Goal: Task Accomplishment & Management: Manage account settings

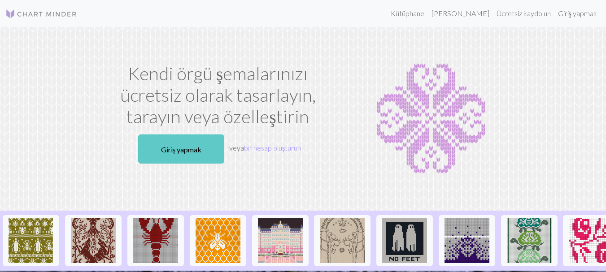
click at [172, 149] on font "Giriş yapmak" at bounding box center [181, 149] width 40 height 9
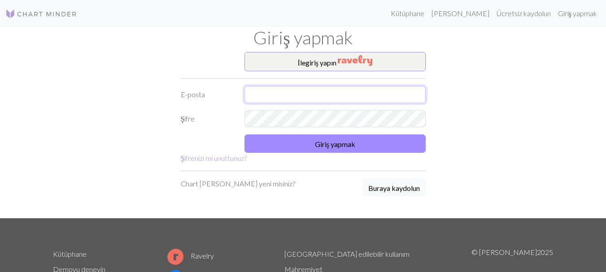
click at [255, 92] on input "text" at bounding box center [334, 94] width 181 height 17
type input "didemccelik@gmail.com"
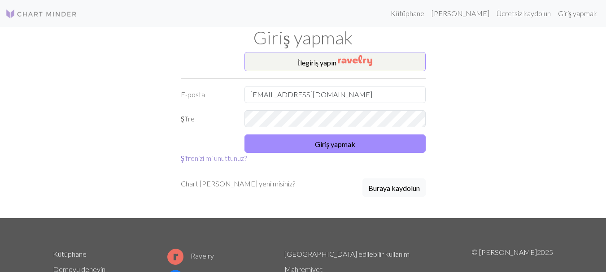
click at [222, 160] on font "Şifrenizi mi unuttunuz?" at bounding box center [214, 158] width 66 height 9
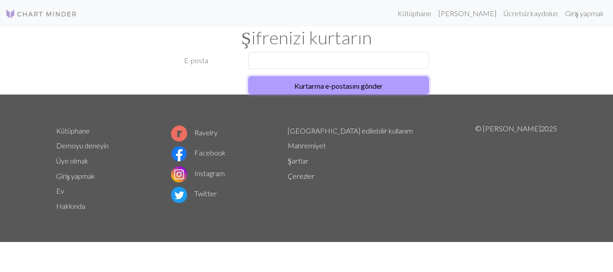
click at [336, 84] on font "Kurtarma e-postasını gönder" at bounding box center [338, 86] width 88 height 9
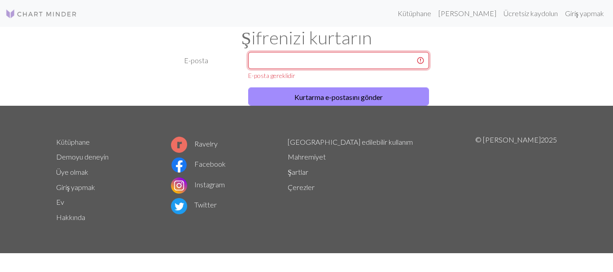
click at [279, 61] on input "text" at bounding box center [338, 60] width 181 height 17
type input "didemccelik@gmail.com"
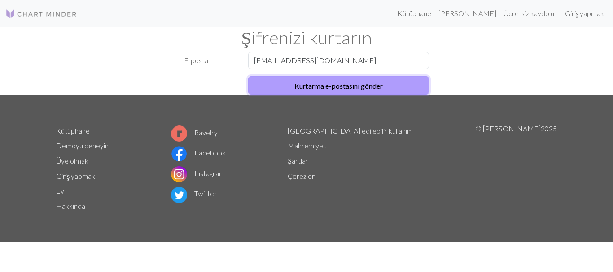
click at [329, 81] on font "Kurtarma e-postasını gönder" at bounding box center [338, 85] width 88 height 9
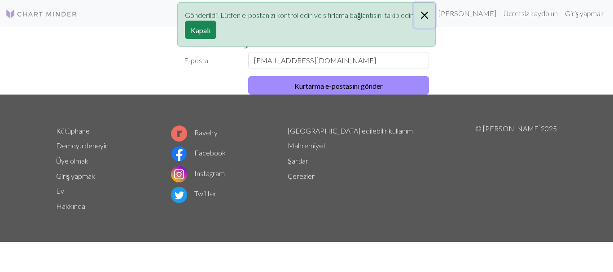
click at [424, 13] on button "Kapalı" at bounding box center [425, 15] width 22 height 25
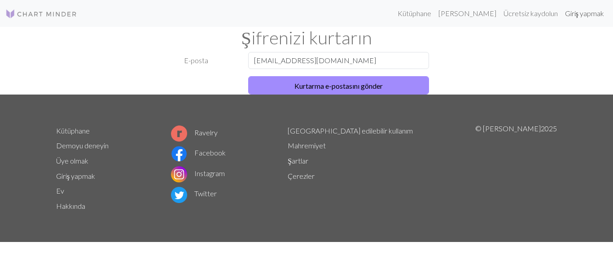
click at [578, 15] on font "Giriş yapmak" at bounding box center [584, 13] width 39 height 9
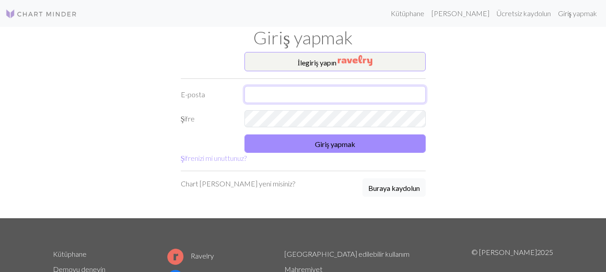
click at [277, 93] on input "text" at bounding box center [334, 94] width 181 height 17
type input "didemccelik@gmail.com"
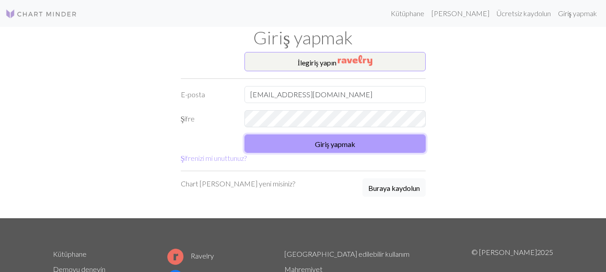
click at [344, 139] on font "Giriş yapmak" at bounding box center [335, 143] width 40 height 9
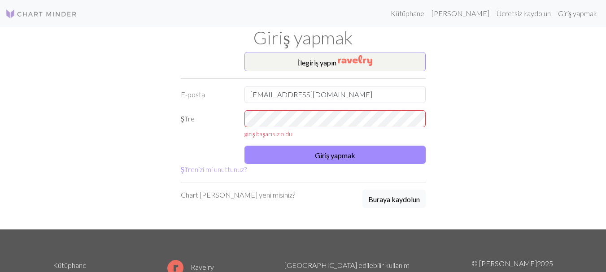
click at [219, 197] on font "Chart Minder'a yeni misiniz?" at bounding box center [238, 195] width 114 height 9
click at [379, 197] on font "Buraya kaydolun" at bounding box center [394, 199] width 52 height 9
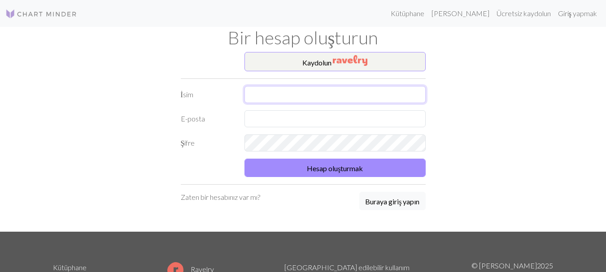
click at [264, 96] on input "text" at bounding box center [334, 94] width 181 height 17
type input "didem çelik"
click at [278, 120] on input "text" at bounding box center [334, 118] width 181 height 17
type input "didemccelik@gmail.com"
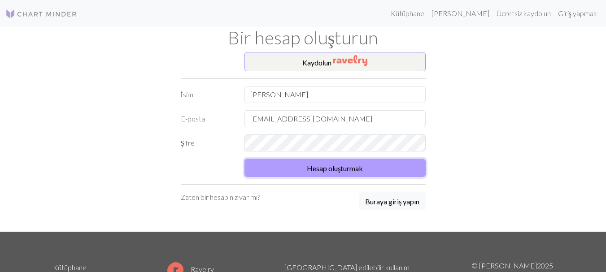
click at [308, 160] on button "Hesap oluşturmak" at bounding box center [334, 168] width 181 height 18
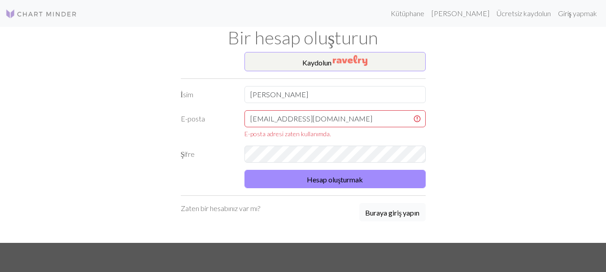
click at [395, 214] on font "Buraya giriş yapın" at bounding box center [392, 213] width 54 height 9
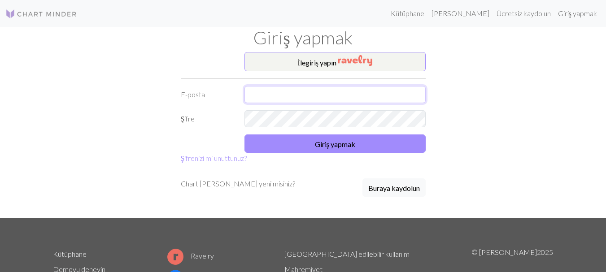
click at [271, 91] on input "text" at bounding box center [334, 94] width 181 height 17
type input "didemccelik@gmail.com"
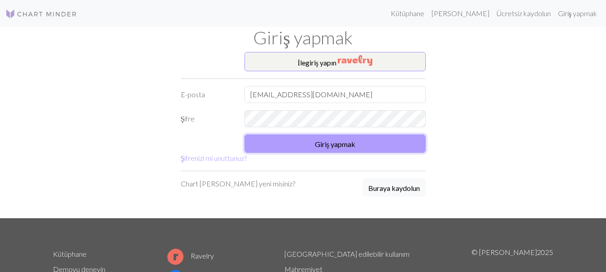
click at [282, 142] on button "Giriş yapmak" at bounding box center [334, 144] width 181 height 18
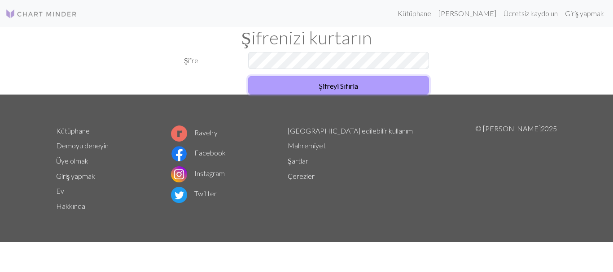
click at [345, 82] on font "Şifreyi Sıfırla" at bounding box center [338, 86] width 39 height 9
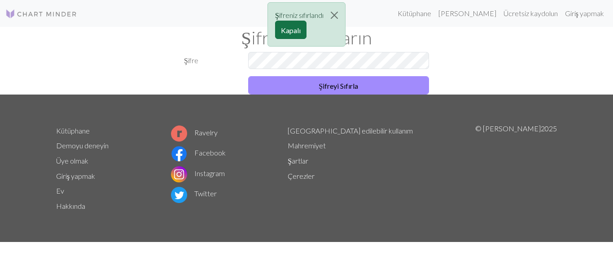
click at [285, 31] on font "Kapalı" at bounding box center [291, 30] width 20 height 9
